Goal: Find specific page/section: Find specific page/section

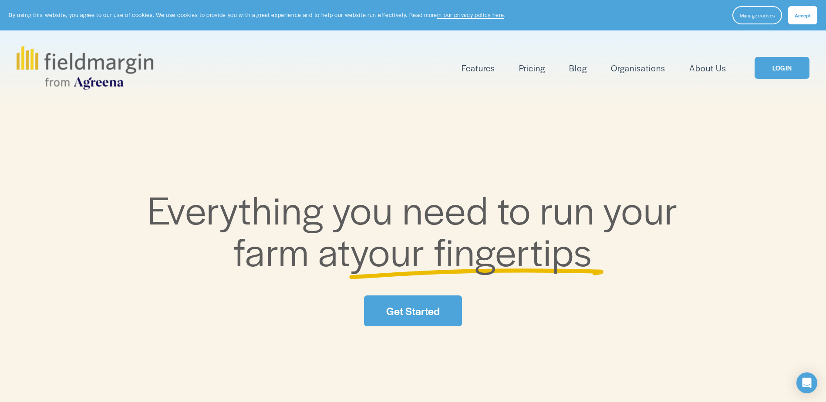
click at [788, 73] on link "LOGIN" at bounding box center [782, 68] width 55 height 22
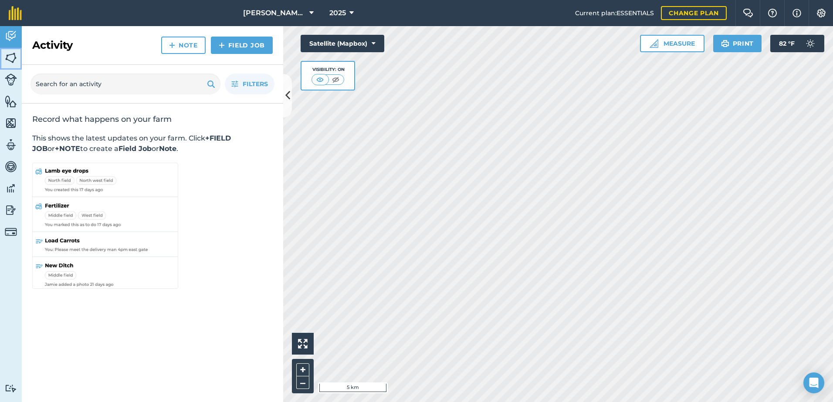
click at [10, 56] on img at bounding box center [11, 57] width 12 height 13
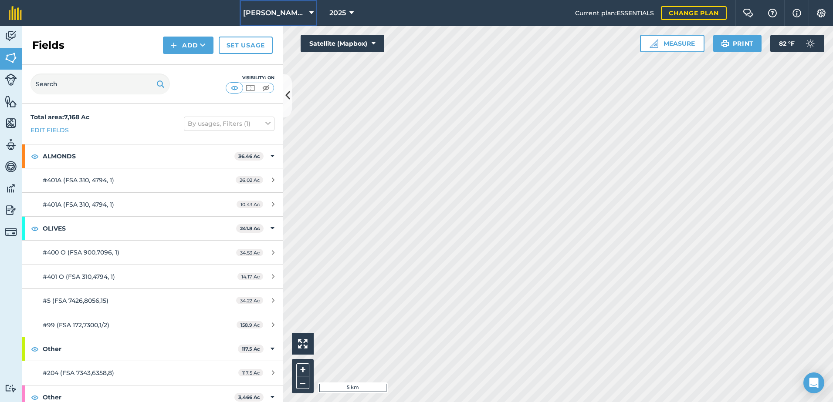
click at [301, 10] on button "Muller Ag LLC" at bounding box center [279, 13] width 78 height 26
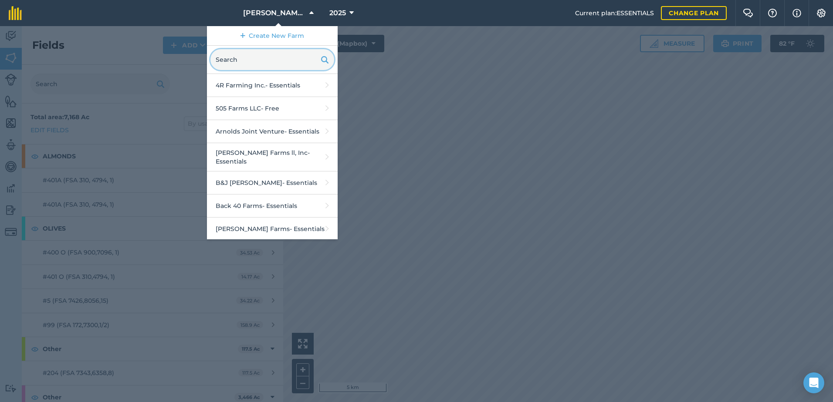
click at [277, 54] on input "text" at bounding box center [272, 59] width 124 height 21
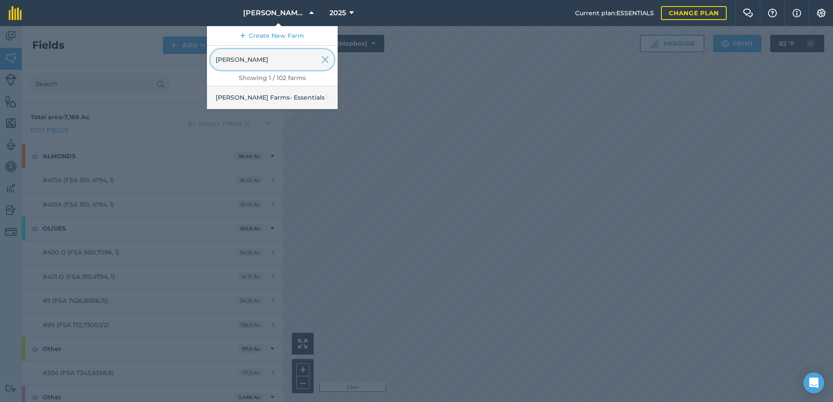
type input "barrios"
click at [284, 99] on link "Barrios Farms - Essentials" at bounding box center [272, 97] width 131 height 23
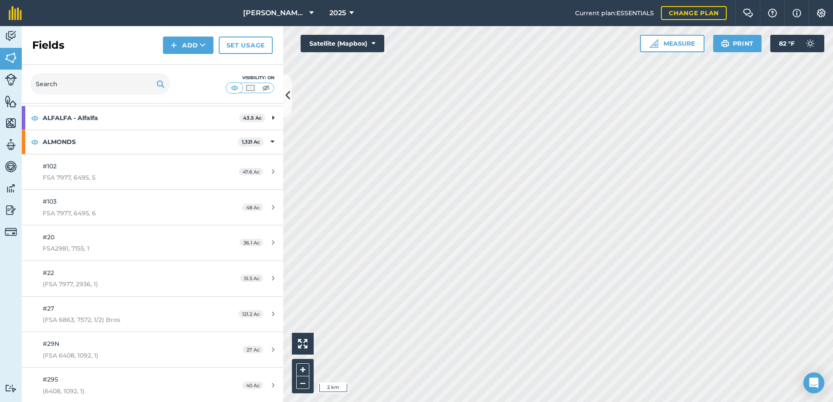
scroll to position [174, 0]
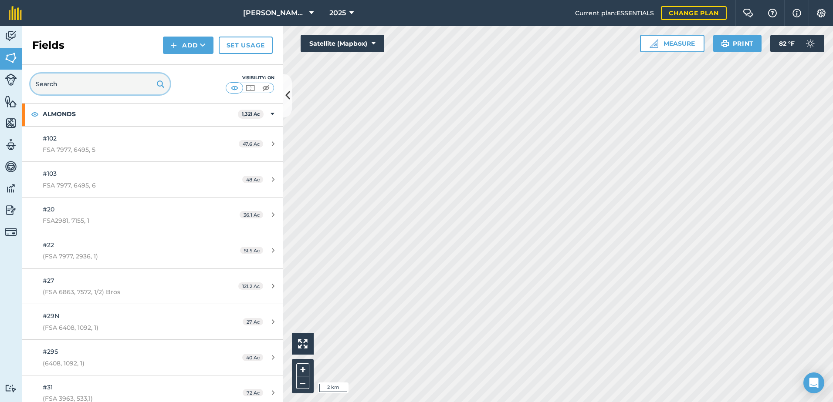
click at [122, 86] on input "text" at bounding box center [99, 84] width 139 height 21
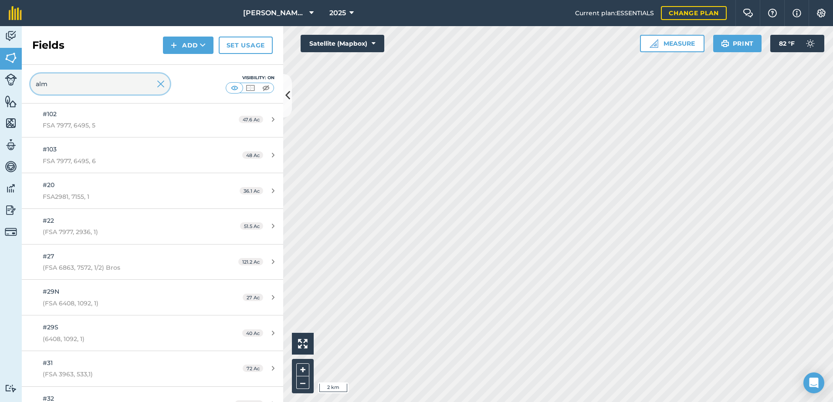
scroll to position [69, 0]
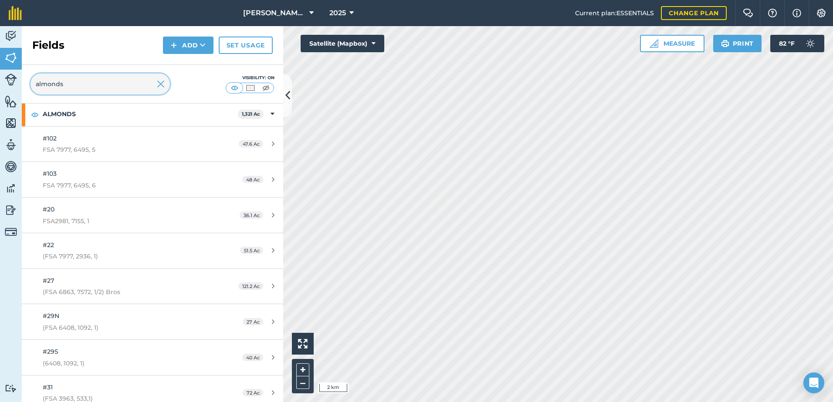
type input "almonds"
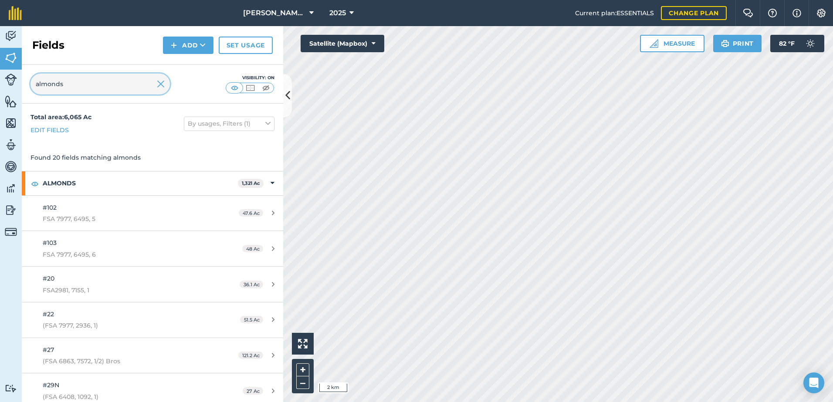
scroll to position [44, 0]
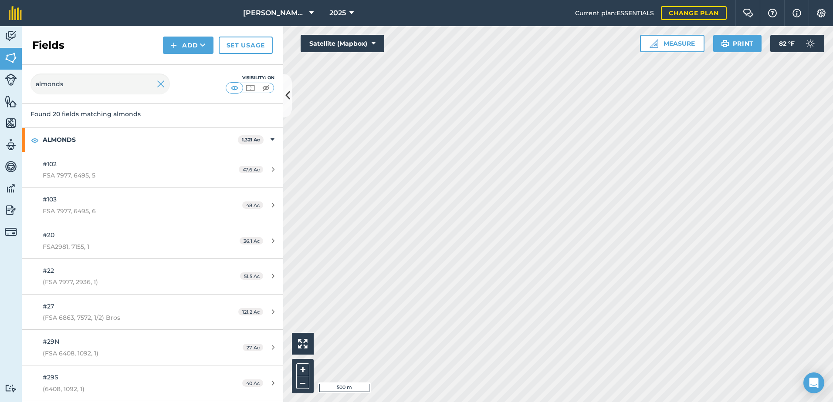
click at [216, 186] on div "Activity Fields Livestock Features Maps Team Vehicles Data Reporting Billing Tu…" at bounding box center [416, 214] width 833 height 376
click at [571, 402] on html "Barrios Farms 2025 Current plan : ESSENTIALS Change plan Farm Chat Help Info Se…" at bounding box center [416, 201] width 833 height 402
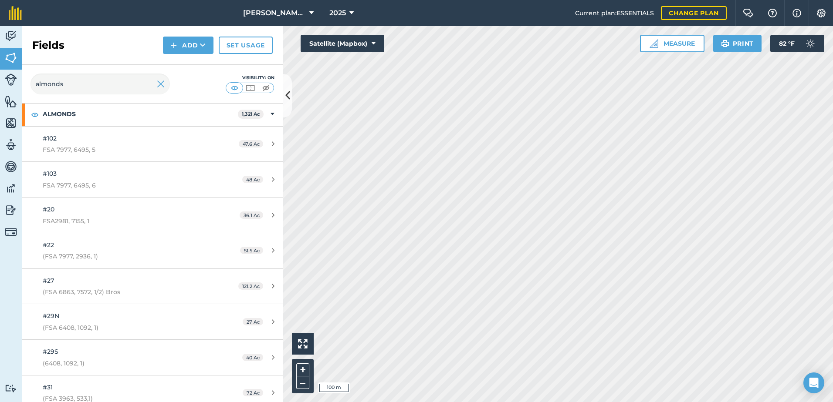
scroll to position [87, 0]
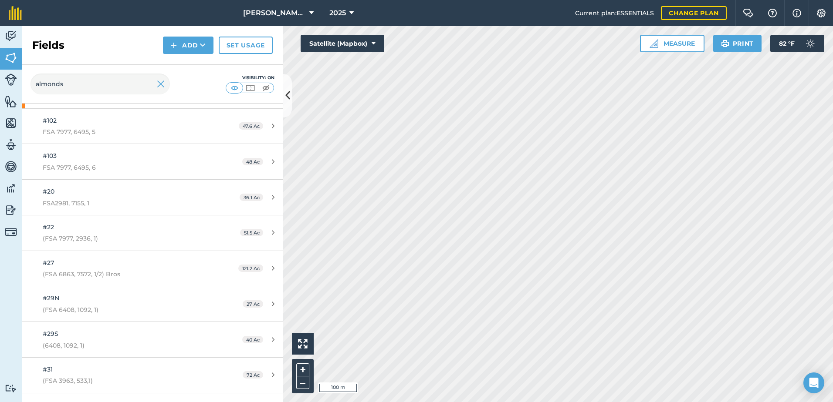
click at [267, 0] on html "Barrios Farms 2025 Current plan : ESSENTIALS Change plan Farm Chat Help Info Se…" at bounding box center [416, 201] width 833 height 402
click at [685, 402] on html "Barrios Farms 2025 Current plan : ESSENTIALS Change plan Farm Chat Help Info Se…" at bounding box center [416, 201] width 833 height 402
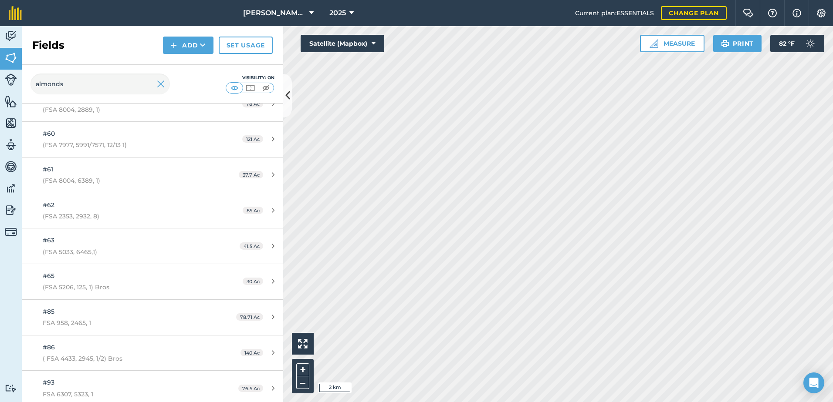
scroll to position [505, 0]
